Goal: Information Seeking & Learning: Understand process/instructions

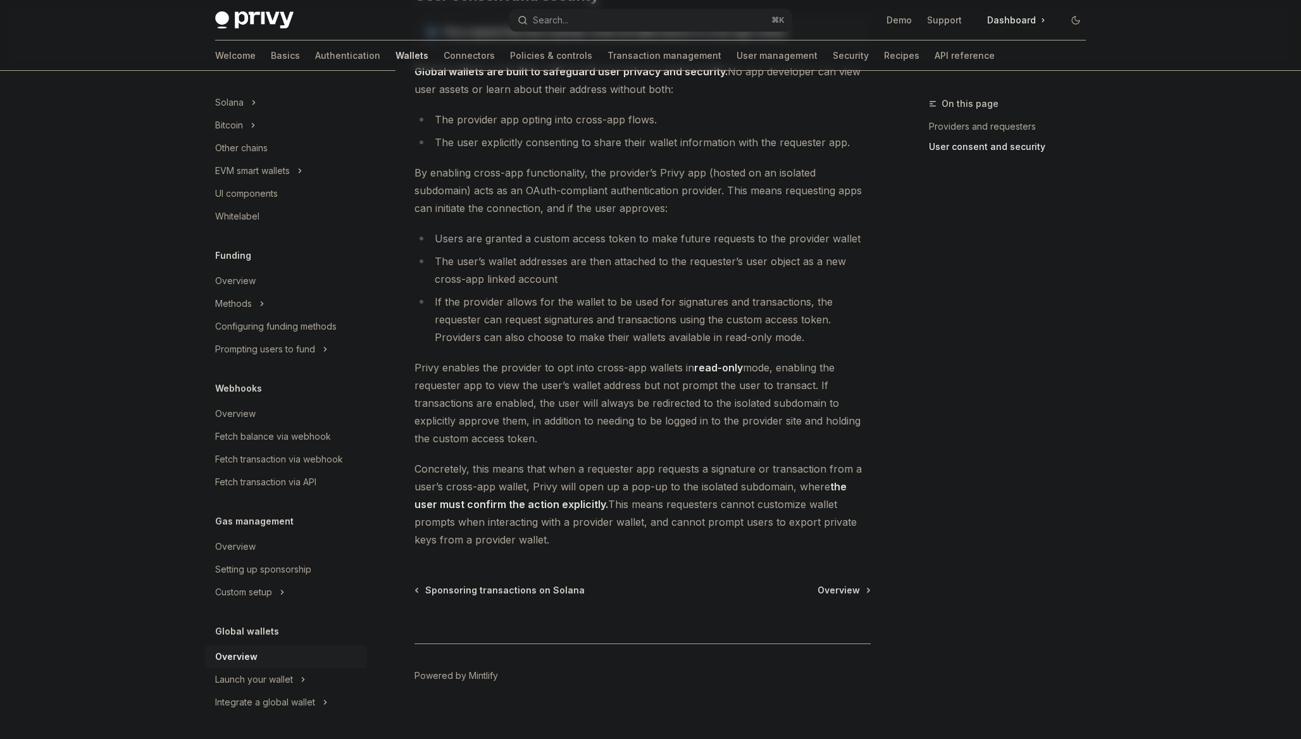
scroll to position [881, 0]
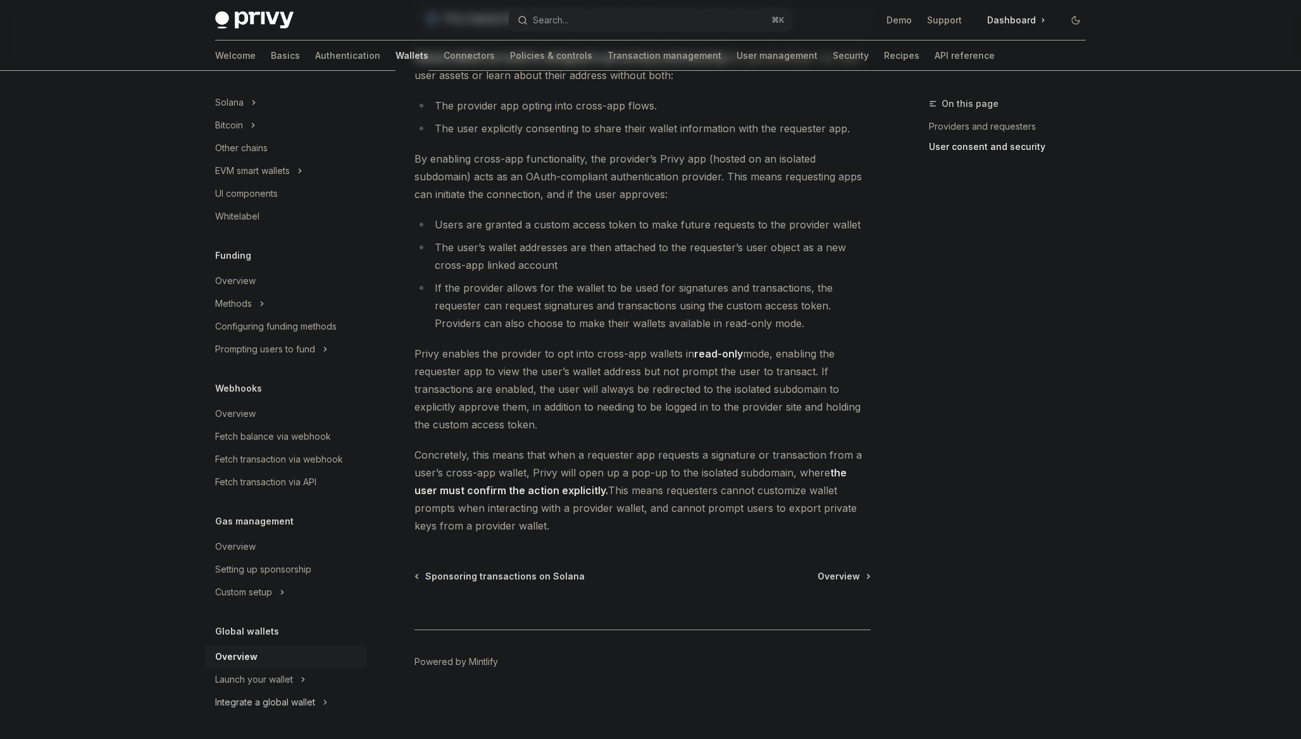
click at [288, 697] on div "Integrate a global wallet" at bounding box center [265, 702] width 100 height 15
type textarea "*"
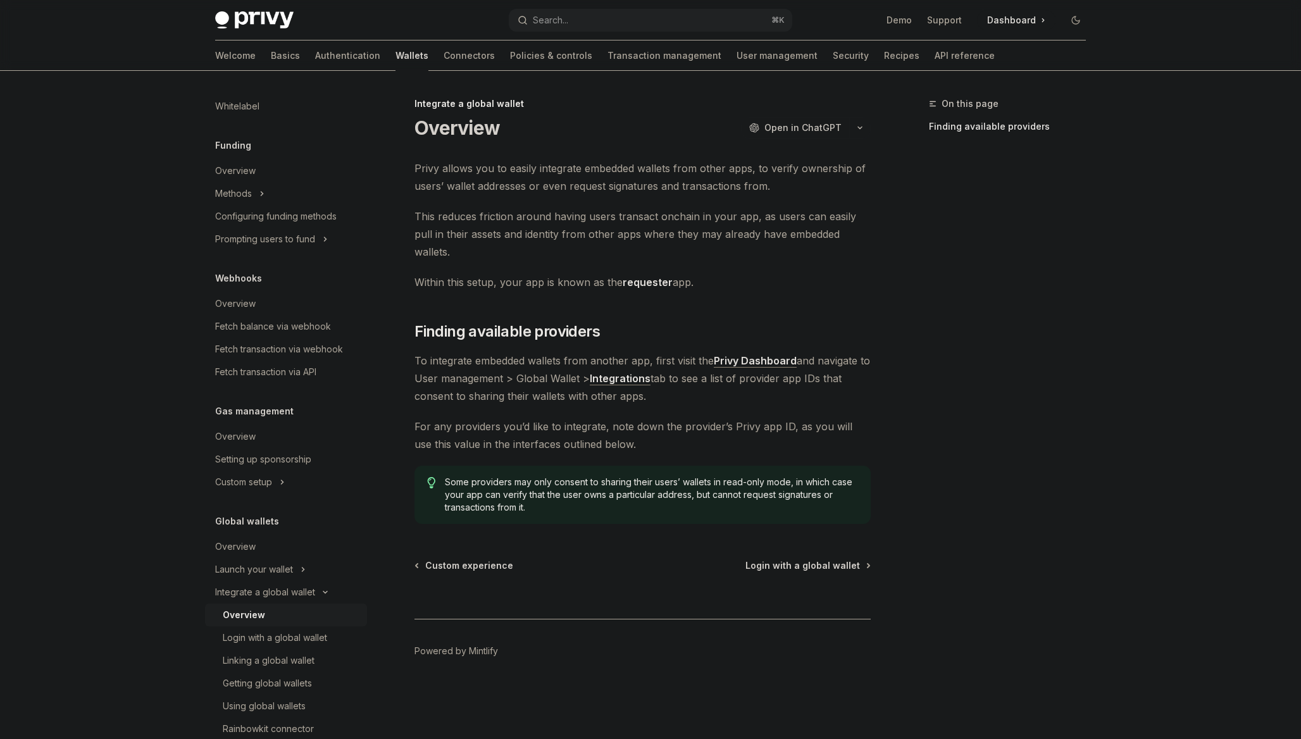
scroll to position [507, 0]
